Goal: Task Accomplishment & Management: Manage account settings

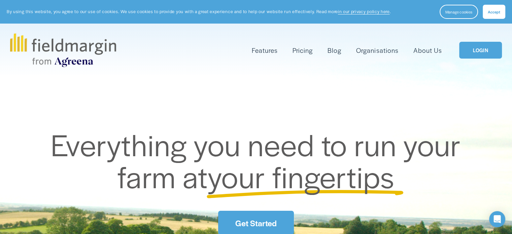
click at [492, 52] on link "LOGIN" at bounding box center [480, 50] width 42 height 17
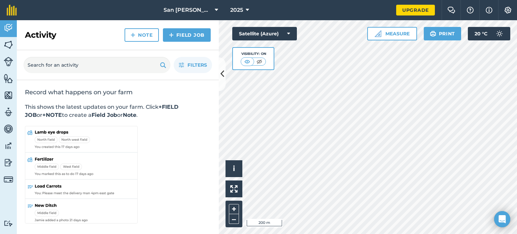
click at [378, 36] on div "Hello i © 2025 TomTom, Microsoft 200 m + – Satellite (Azure) Visibility: On Mea…" at bounding box center [368, 127] width 298 height 214
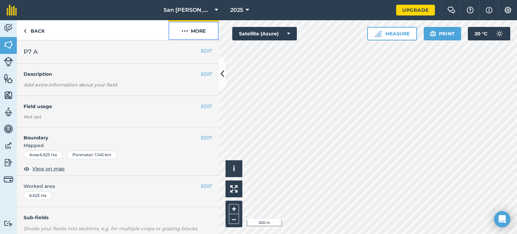
click at [190, 28] on button "More" at bounding box center [193, 30] width 50 height 20
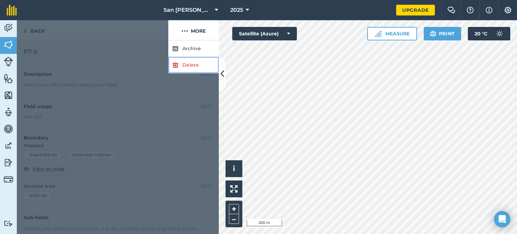
click at [189, 68] on link "Delete" at bounding box center [193, 65] width 50 height 16
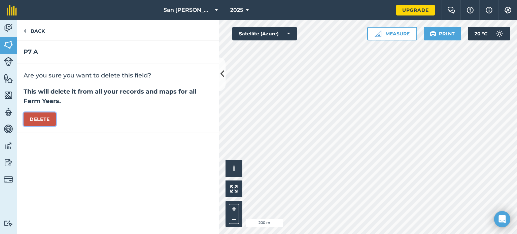
click at [52, 121] on button "Delete" at bounding box center [40, 118] width 32 height 13
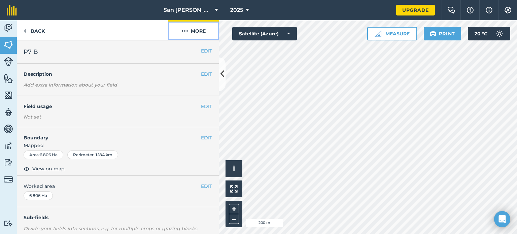
click at [199, 31] on button "More" at bounding box center [193, 30] width 50 height 20
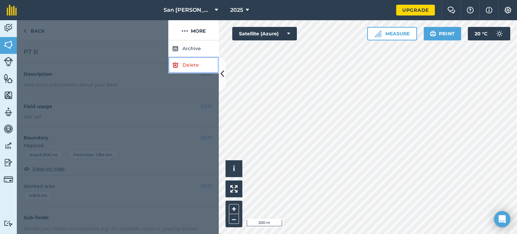
click at [193, 68] on link "Delete" at bounding box center [193, 65] width 50 height 16
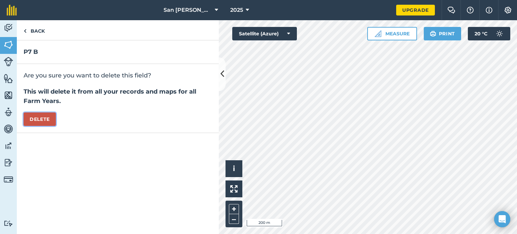
click at [43, 117] on button "Delete" at bounding box center [40, 118] width 32 height 13
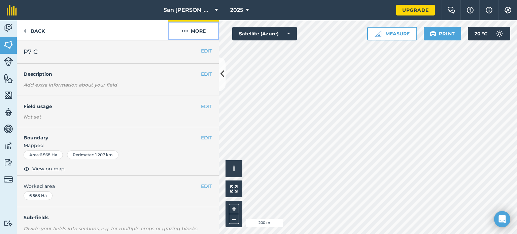
click at [184, 27] on img at bounding box center [184, 31] width 7 height 8
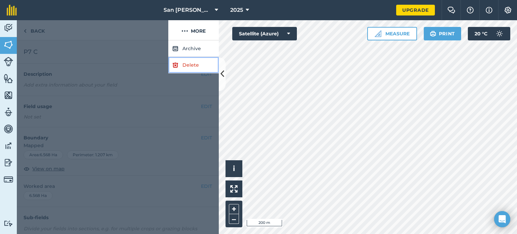
click at [190, 65] on link "Delete" at bounding box center [193, 65] width 50 height 16
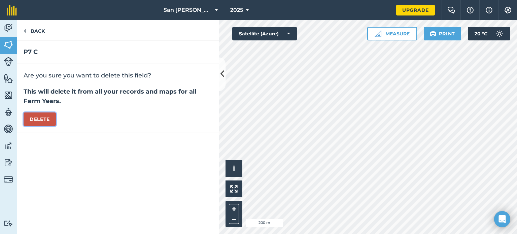
click at [50, 116] on button "Delete" at bounding box center [40, 118] width 32 height 13
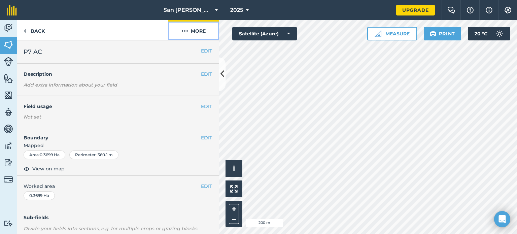
click at [192, 34] on button "More" at bounding box center [193, 30] width 50 height 20
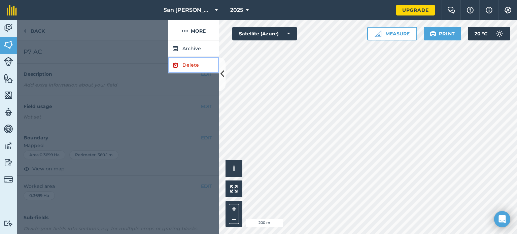
click at [190, 63] on link "Delete" at bounding box center [193, 65] width 50 height 16
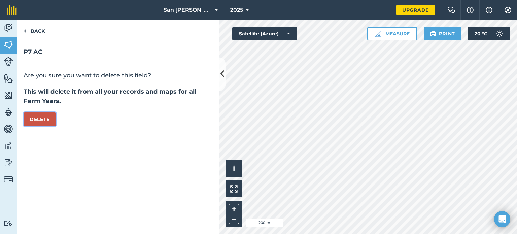
click at [44, 120] on button "Delete" at bounding box center [40, 118] width 32 height 13
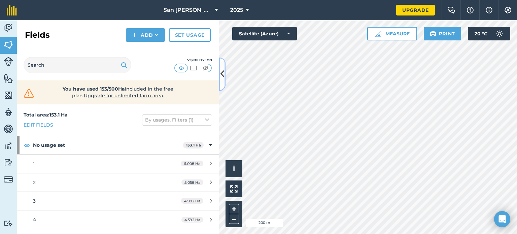
click at [222, 71] on icon at bounding box center [222, 74] width 4 height 12
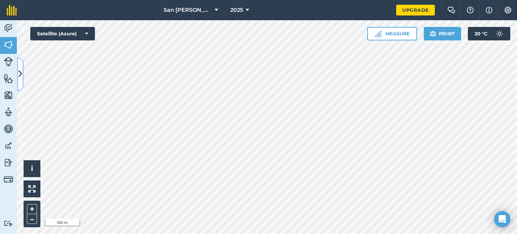
click at [22, 73] on button at bounding box center [20, 74] width 7 height 34
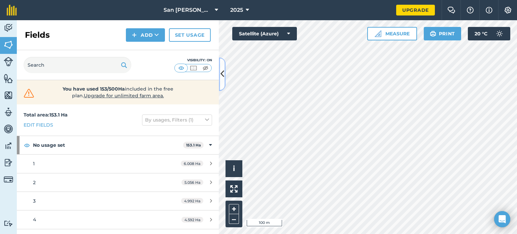
click at [221, 84] on button at bounding box center [222, 74] width 7 height 34
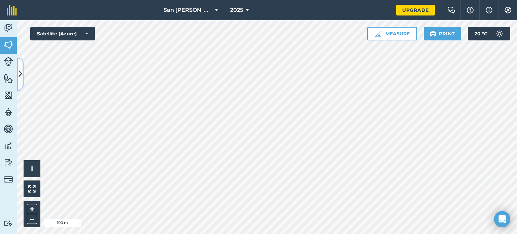
click at [20, 68] on icon at bounding box center [21, 74] width 4 height 12
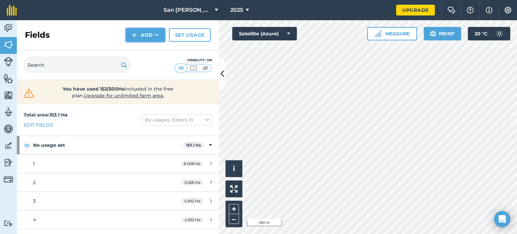
click at [140, 31] on button "Add" at bounding box center [145, 34] width 39 height 13
click at [142, 49] on link "Draw" at bounding box center [145, 50] width 37 height 15
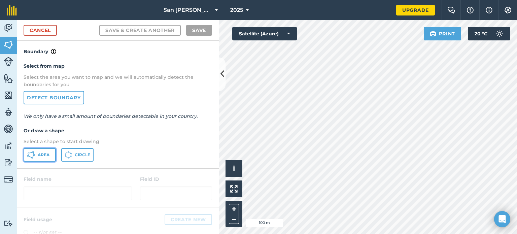
click at [50, 154] on button "Area" at bounding box center [40, 154] width 32 height 13
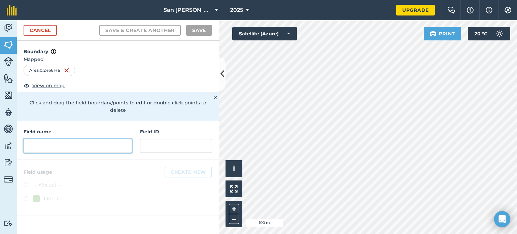
click at [100, 140] on input "text" at bounding box center [78, 146] width 108 height 14
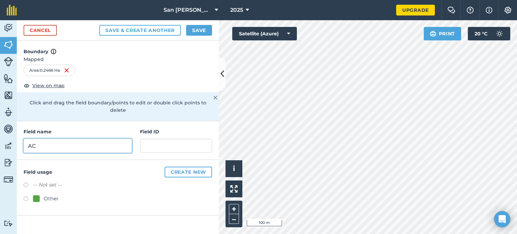
type input "A"
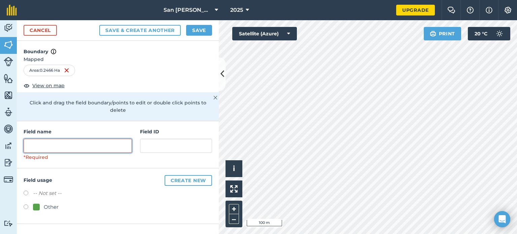
type input "a"
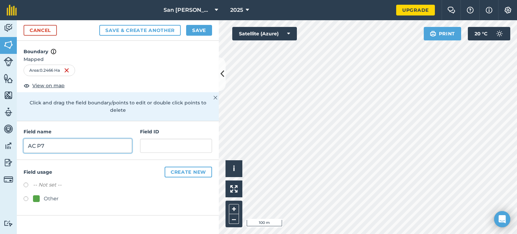
type input "AC P7"
click at [203, 30] on button "Save" at bounding box center [199, 30] width 26 height 11
